Goal: Task Accomplishment & Management: Manage account settings

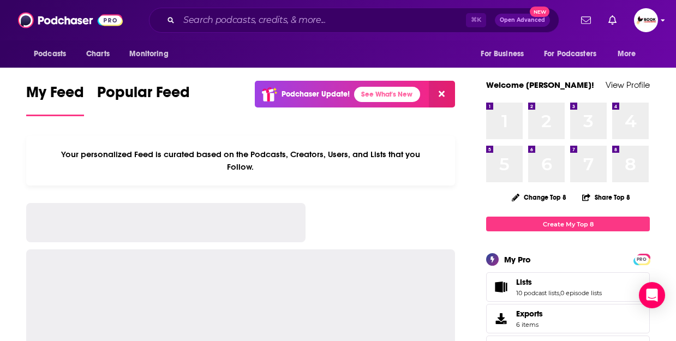
click at [662, 21] on icon "Show profile menu" at bounding box center [663, 21] width 4 height 2
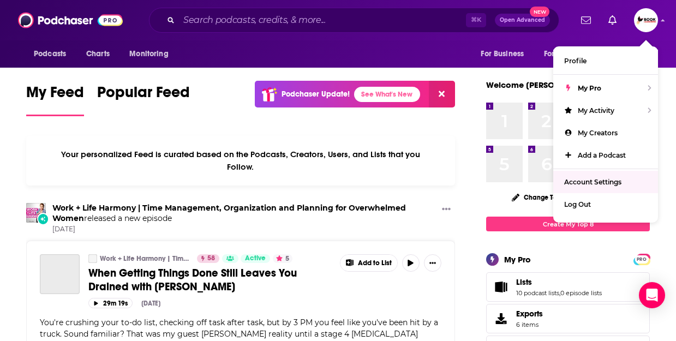
click at [601, 175] on link "Account Settings" at bounding box center [605, 182] width 105 height 22
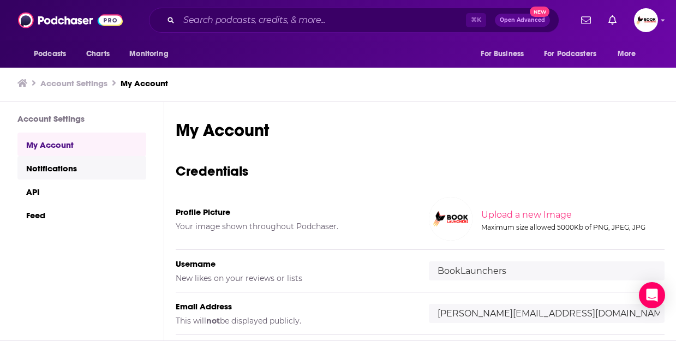
click at [78, 169] on link "Notifications" at bounding box center [81, 167] width 129 height 23
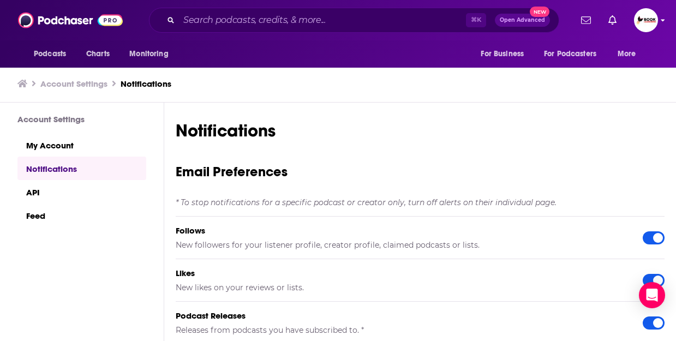
click at [646, 22] on img "Logged in as BookLaunchers" at bounding box center [646, 20] width 24 height 24
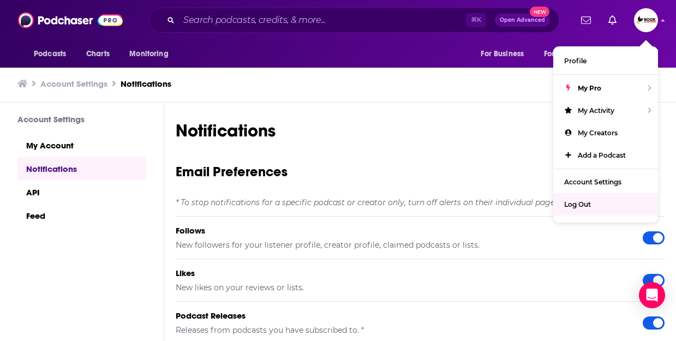
click at [593, 200] on div "Log Out" at bounding box center [605, 204] width 105 height 22
